Goal: Book appointment/travel/reservation

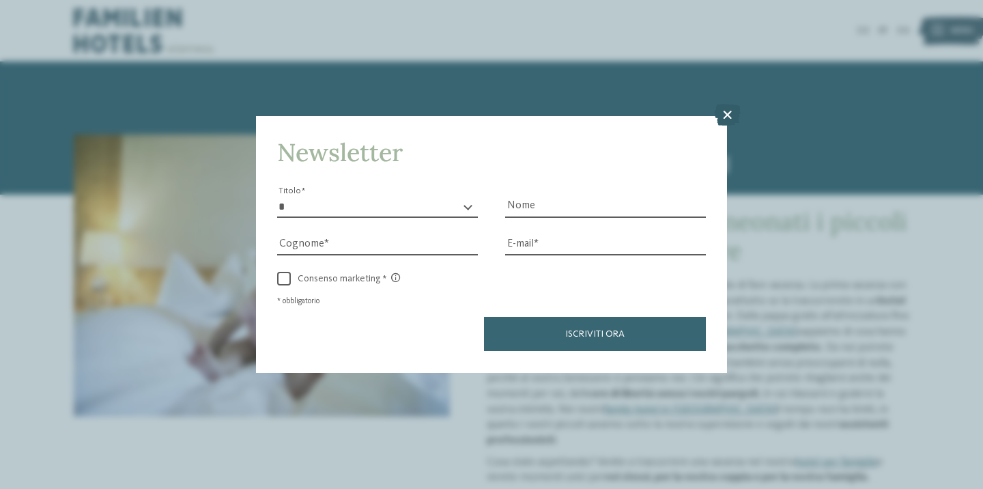
click at [720, 104] on icon at bounding box center [727, 115] width 27 height 22
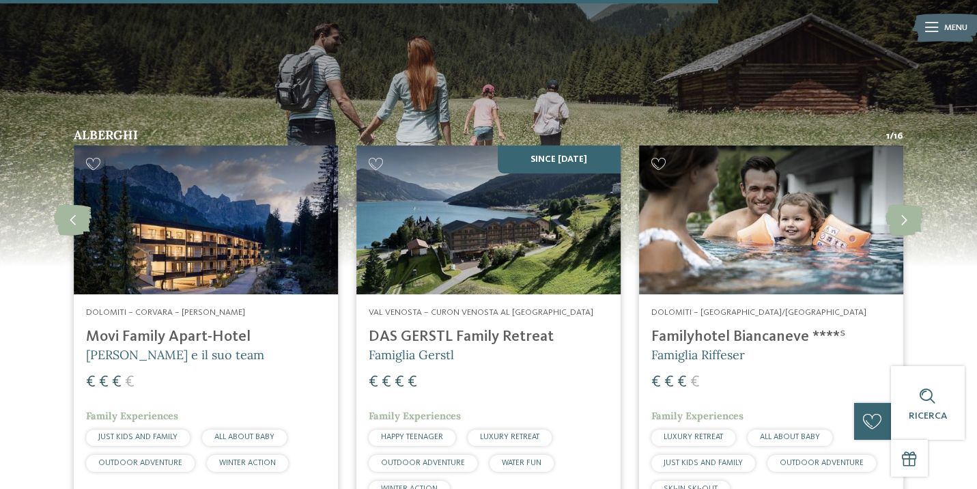
scroll to position [1989, 0]
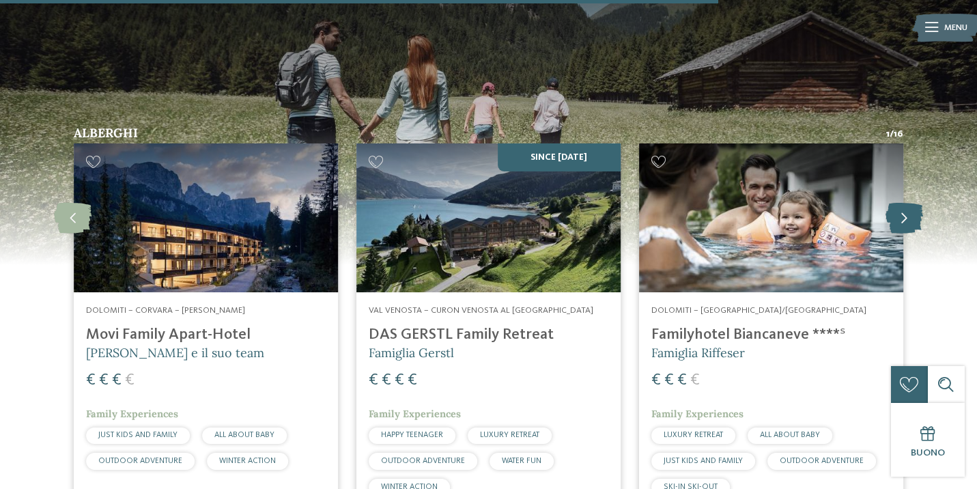
click at [911, 203] on icon at bounding box center [904, 218] width 38 height 31
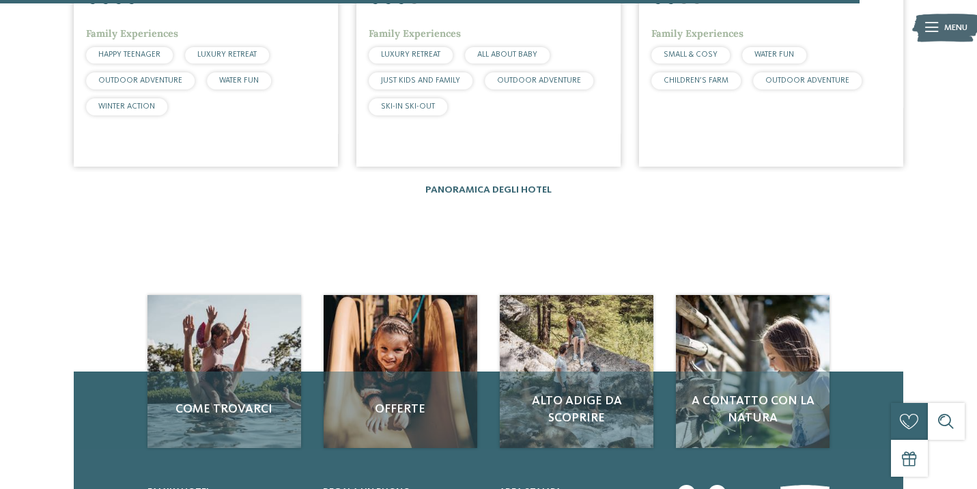
scroll to position [2368, 0]
click at [528, 186] on link "Panoramica degli hotel" at bounding box center [488, 191] width 126 height 10
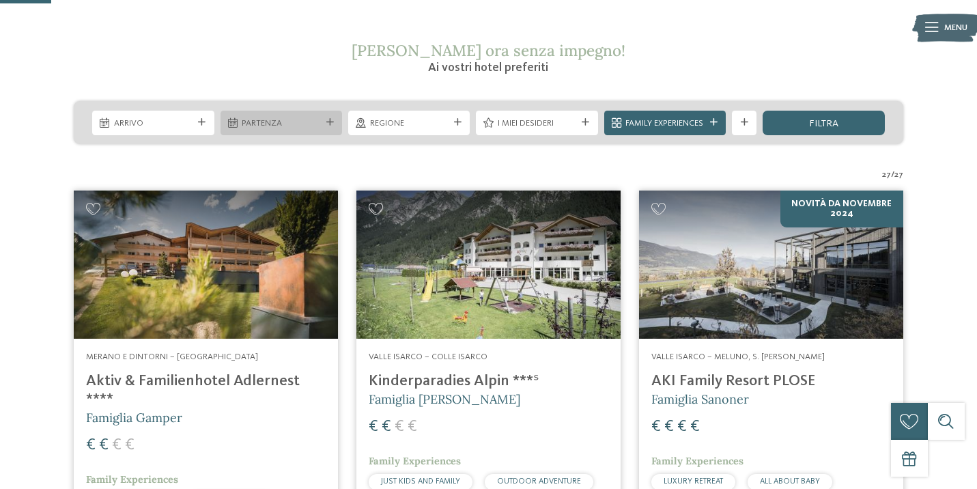
scroll to position [216, 0]
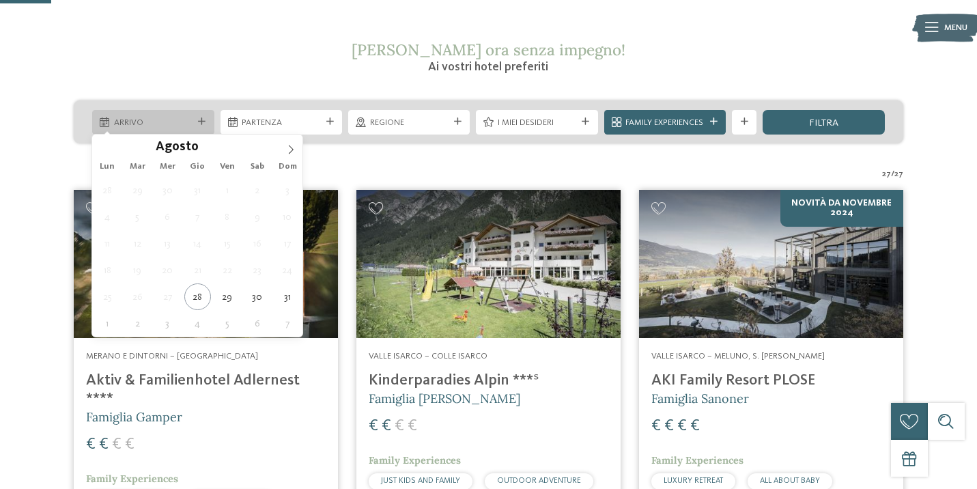
click at [204, 123] on icon at bounding box center [202, 122] width 8 height 8
click at [284, 147] on span at bounding box center [290, 145] width 23 height 23
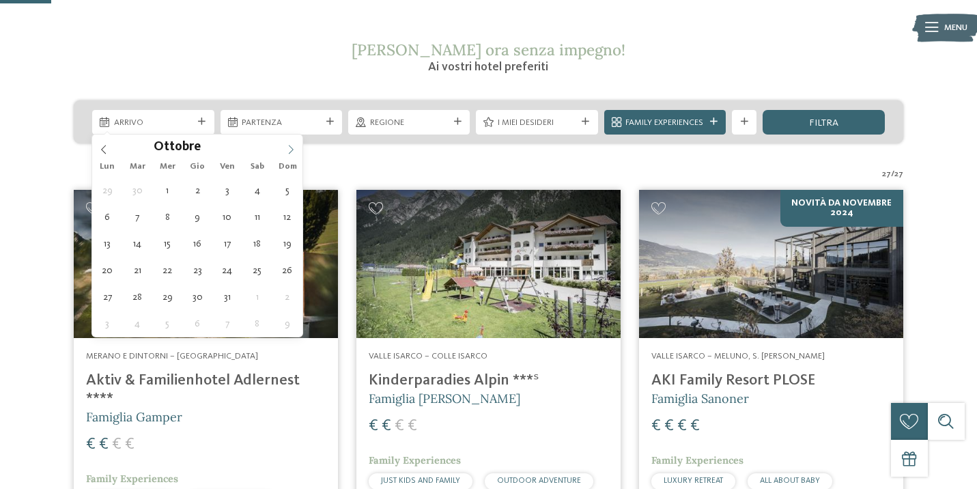
click at [284, 147] on span at bounding box center [290, 145] width 23 height 23
type input "****"
click at [284, 147] on span at bounding box center [290, 145] width 23 height 23
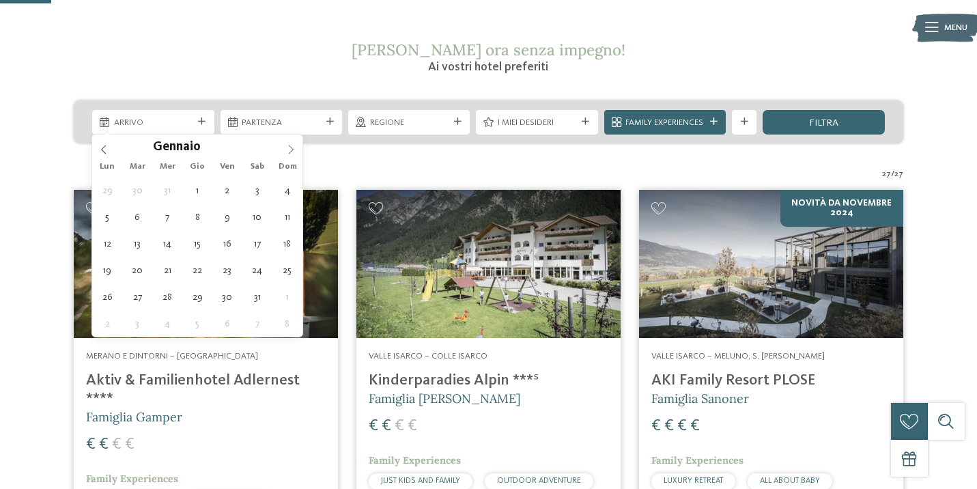
click at [284, 147] on span at bounding box center [290, 145] width 23 height 23
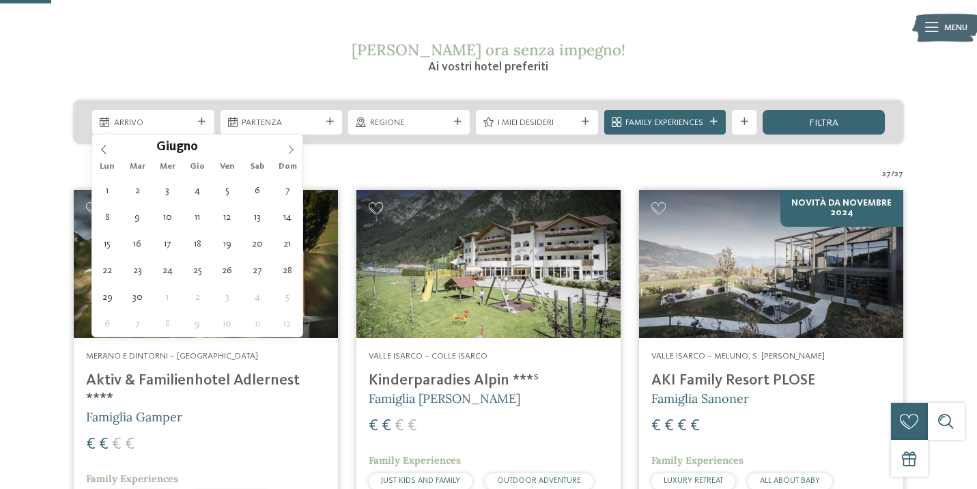
click at [284, 147] on span at bounding box center [290, 145] width 23 height 23
type div "06.08.2026"
type input "****"
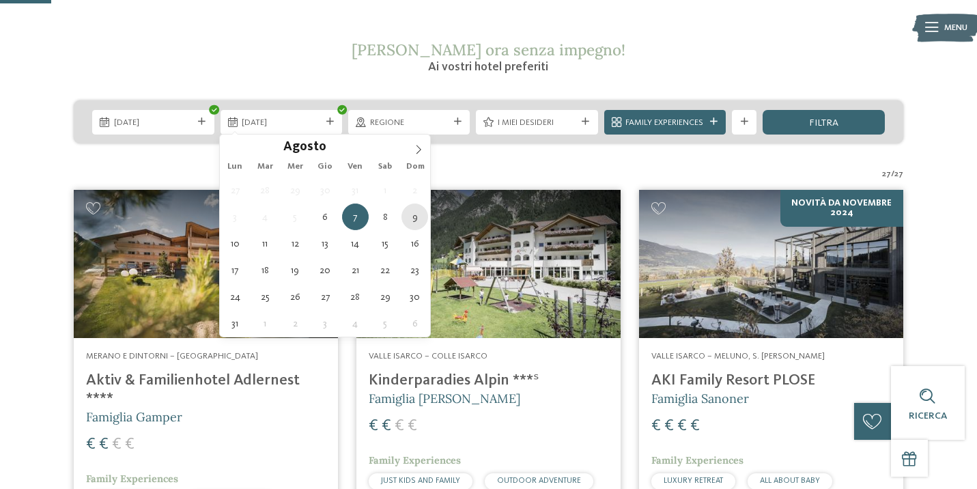
type div "09.08.2026"
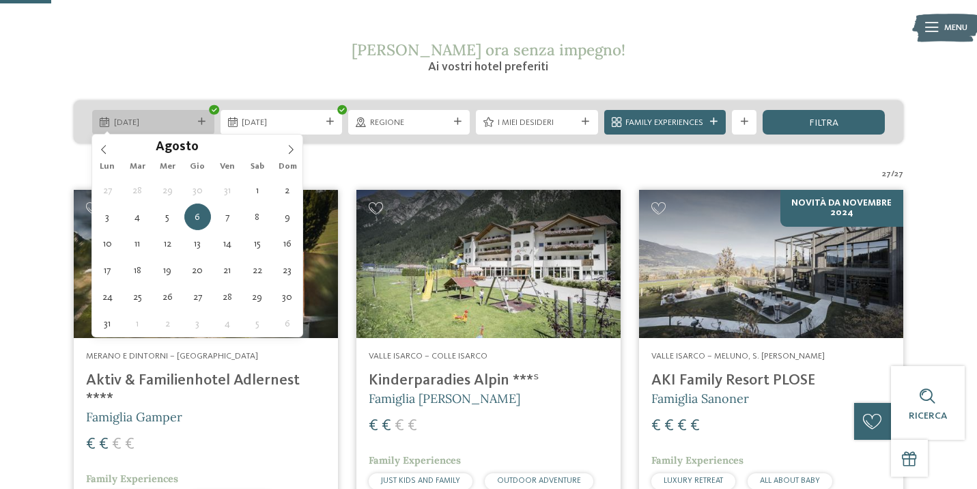
click at [173, 120] on span "06.08.2026" at bounding box center [153, 123] width 79 height 12
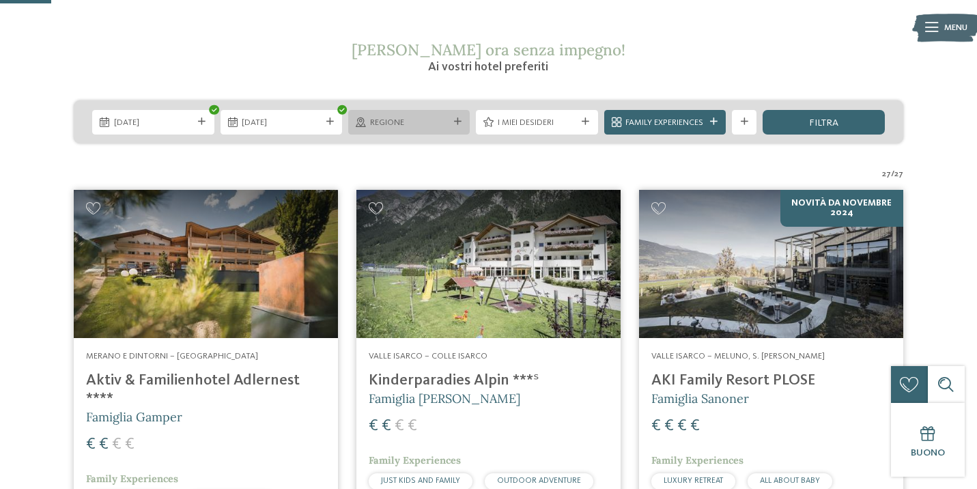
click at [427, 124] on span "Regione" at bounding box center [409, 123] width 79 height 12
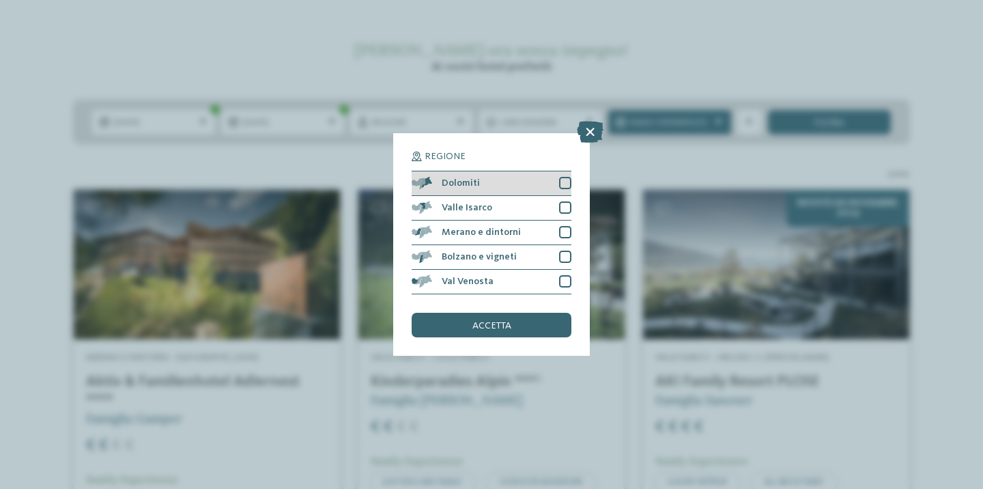
click at [569, 177] on div at bounding box center [565, 183] width 12 height 12
click at [522, 313] on div "accetta" at bounding box center [492, 325] width 160 height 25
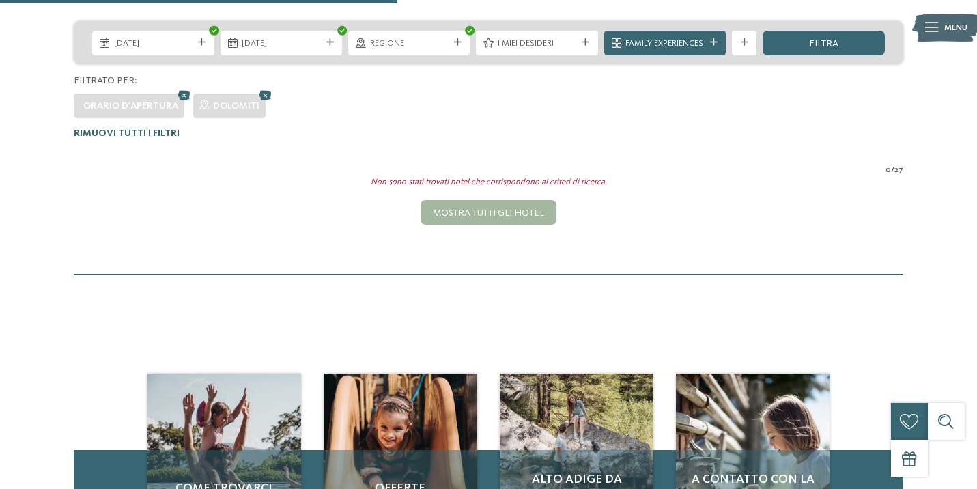
scroll to position [225, 0]
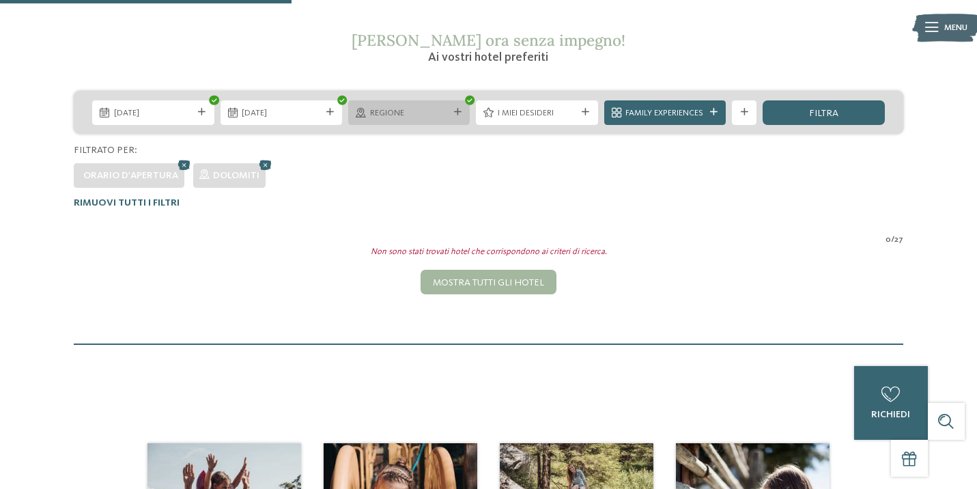
click at [410, 116] on span "Regione" at bounding box center [409, 113] width 79 height 12
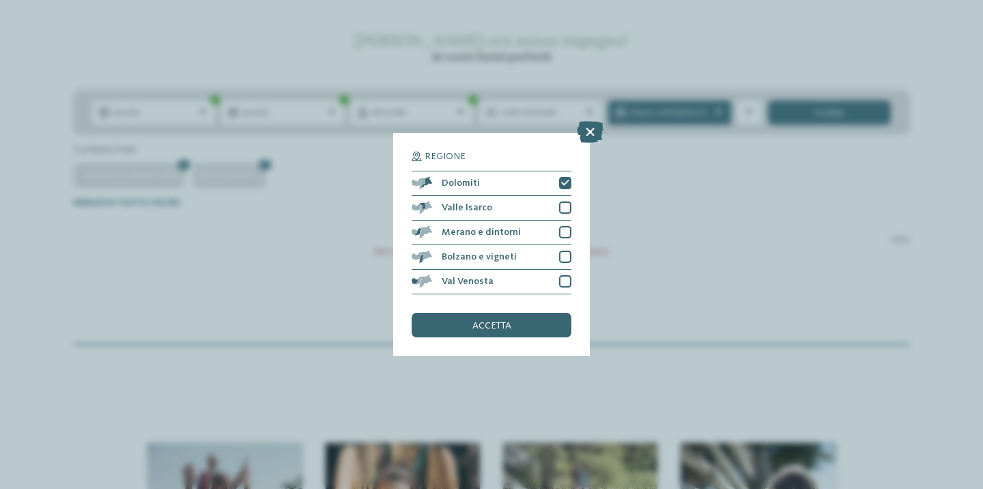
click at [315, 165] on div "Regione Dolomiti" at bounding box center [491, 244] width 983 height 489
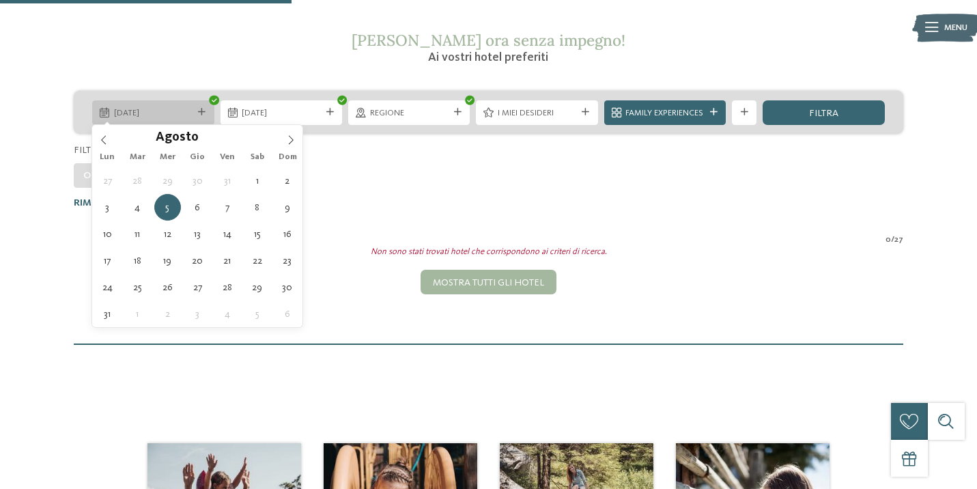
click at [183, 111] on span "05.08.2026" at bounding box center [153, 113] width 79 height 12
click at [104, 132] on span at bounding box center [103, 136] width 23 height 23
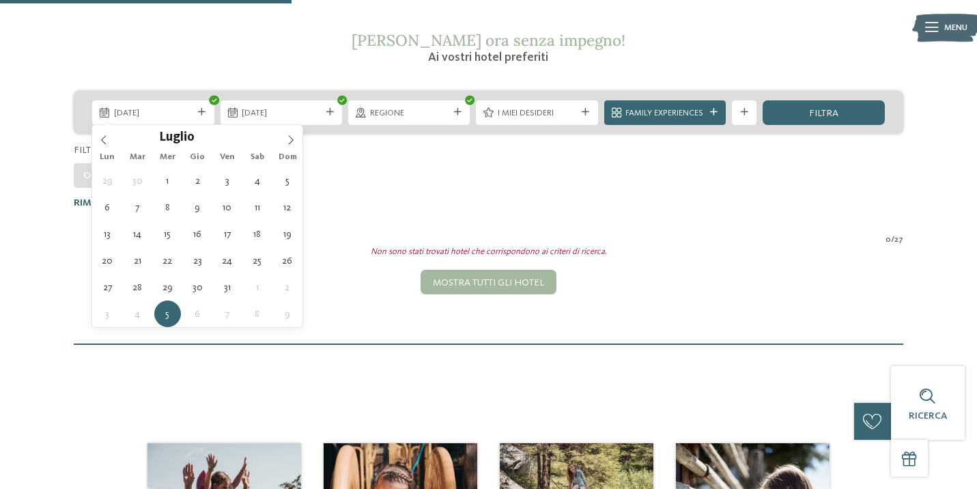
click at [154, 174] on div "29 30 1 2 3 4 5 6 7 8 9 10 11 12 13 14 15 16 17 18 19 20 21 22 23 24 25 26 27 2…" at bounding box center [197, 247] width 210 height 160
type div "01.07.2026"
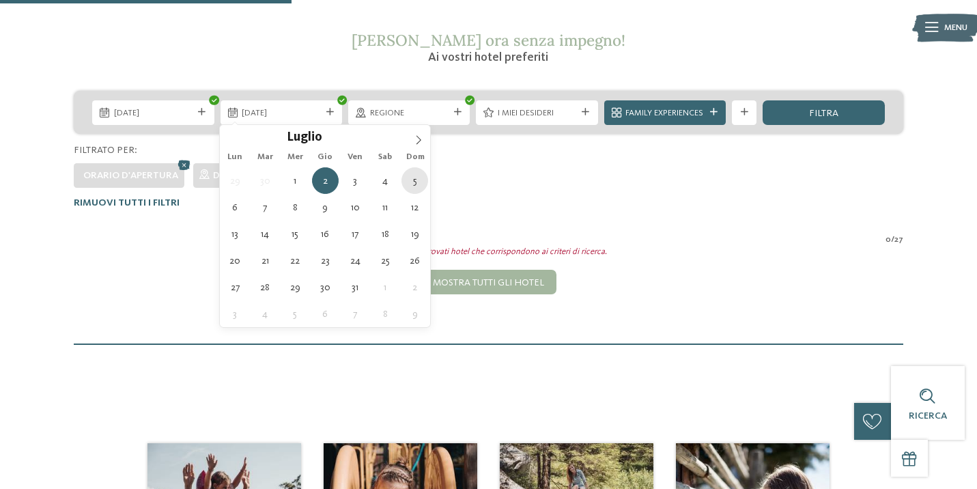
type div "05.07.2026"
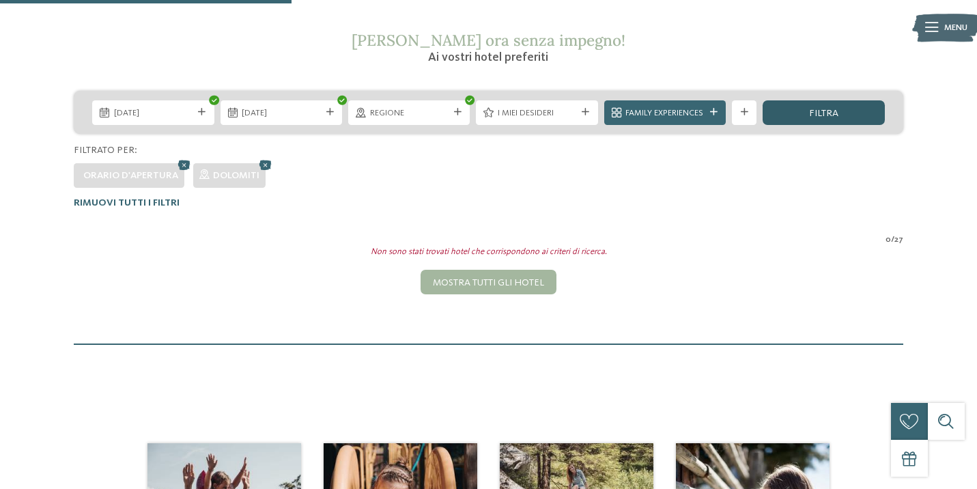
click at [802, 114] on div "filtra" at bounding box center [824, 112] width 122 height 25
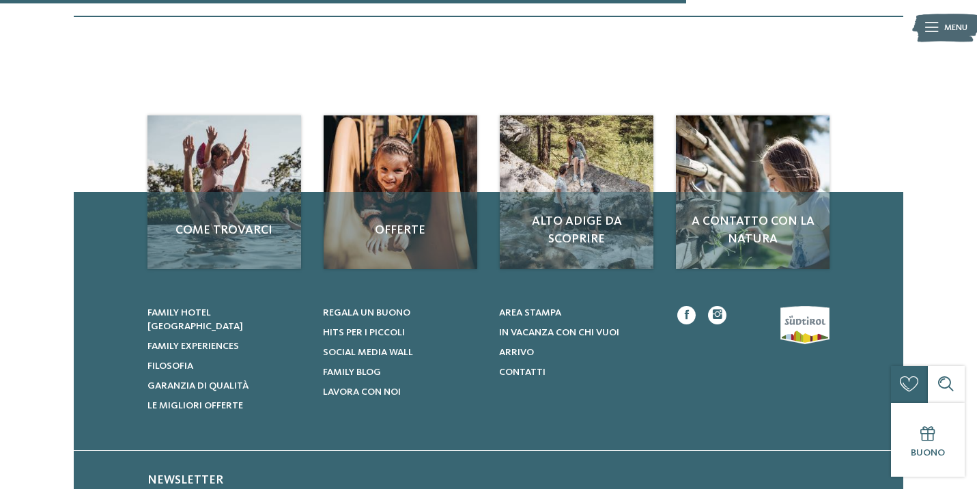
scroll to position [558, 0]
